Goal: Navigation & Orientation: Find specific page/section

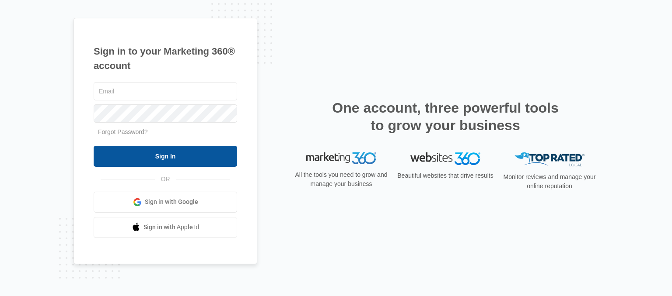
click at [154, 159] on input "Sign In" at bounding box center [165, 156] width 143 height 21
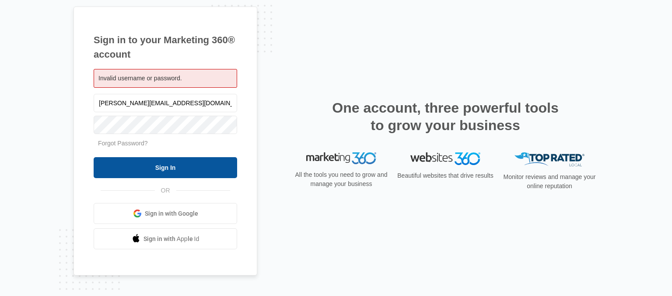
type input "dan@bessales.com"
click at [158, 172] on input "Sign In" at bounding box center [165, 167] width 143 height 21
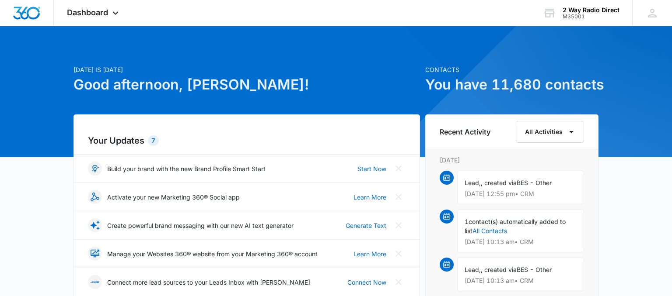
scroll to position [92, 0]
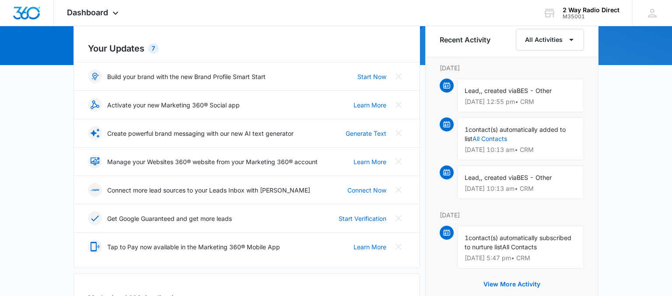
click at [447, 85] on img at bounding box center [446, 85] width 7 height 7
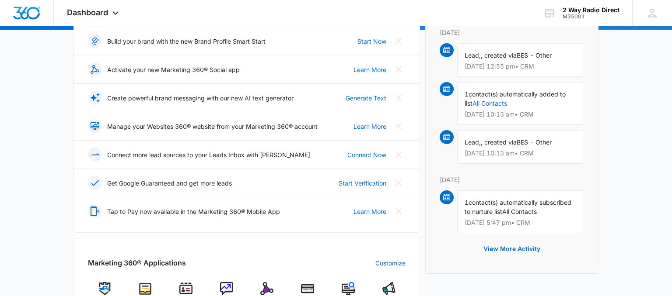
scroll to position [185, 0]
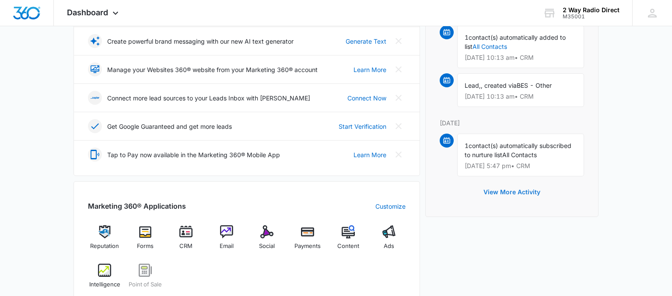
click at [519, 192] on button "View More Activity" at bounding box center [511, 192] width 74 height 21
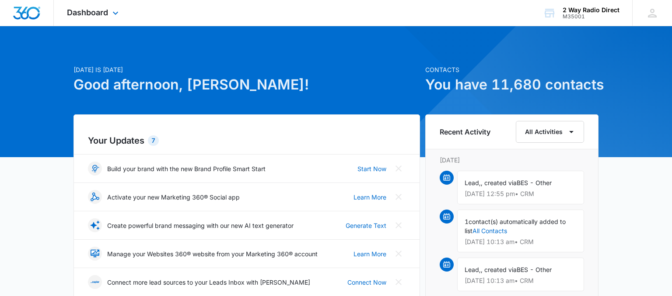
click at [23, 11] on img "Dashboard" at bounding box center [27, 13] width 28 height 13
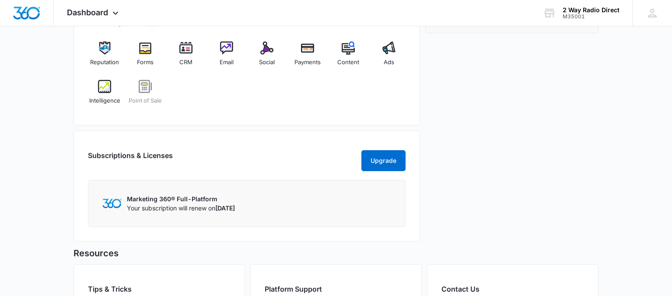
scroll to position [369, 0]
click at [303, 51] on img at bounding box center [307, 47] width 13 height 13
